Goal: Task Accomplishment & Management: Manage account settings

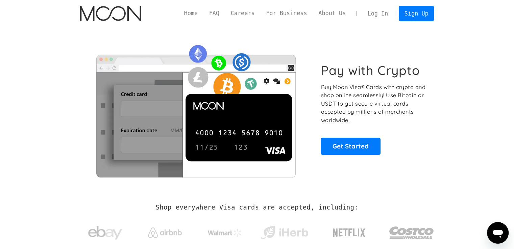
click at [386, 13] on link "Log In" at bounding box center [378, 13] width 32 height 15
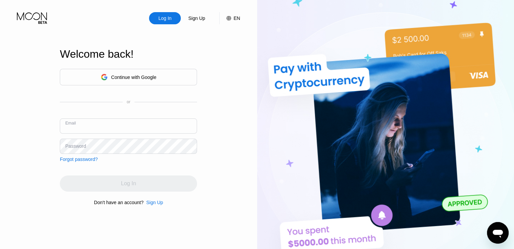
click at [88, 128] on input "text" at bounding box center [128, 126] width 137 height 15
type input "[PERSON_NAME][EMAIL_ADDRESS][DOMAIN_NAME]"
click at [70, 142] on div "Password" at bounding box center [128, 146] width 137 height 15
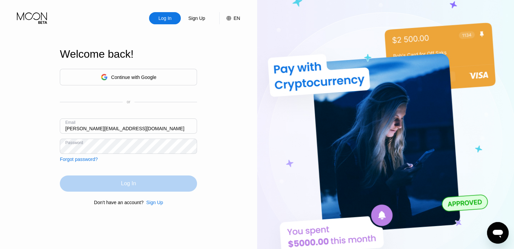
click at [109, 178] on div "Log In" at bounding box center [128, 184] width 137 height 16
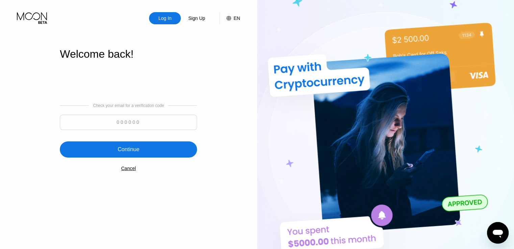
click at [124, 119] on input at bounding box center [128, 122] width 137 height 15
type input "550200"
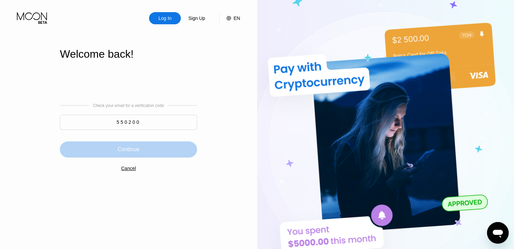
click at [162, 148] on div "Continue" at bounding box center [128, 149] width 137 height 16
